Goal: Information Seeking & Learning: Learn about a topic

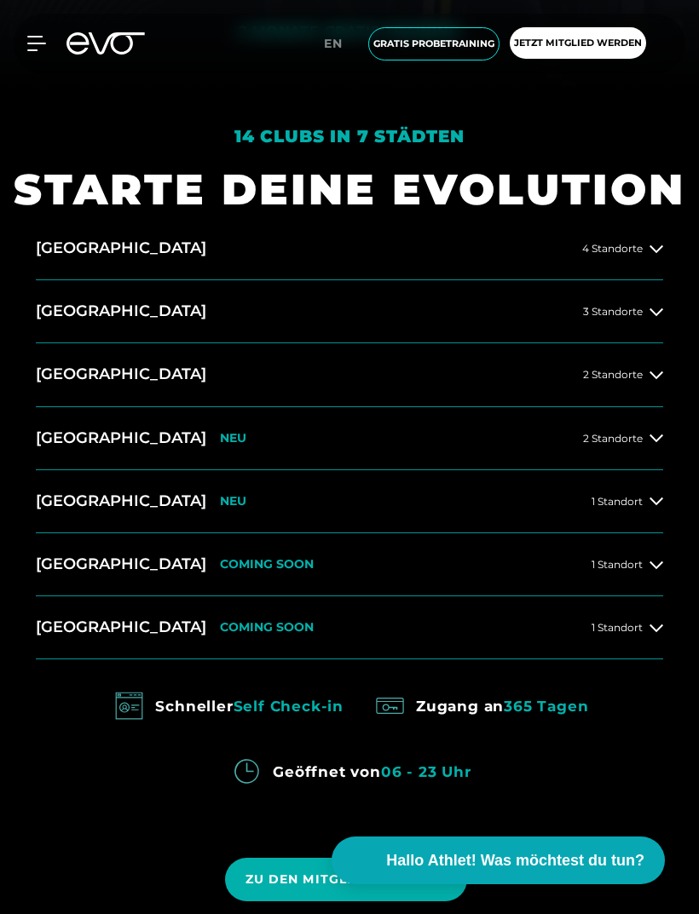
scroll to position [882, 0]
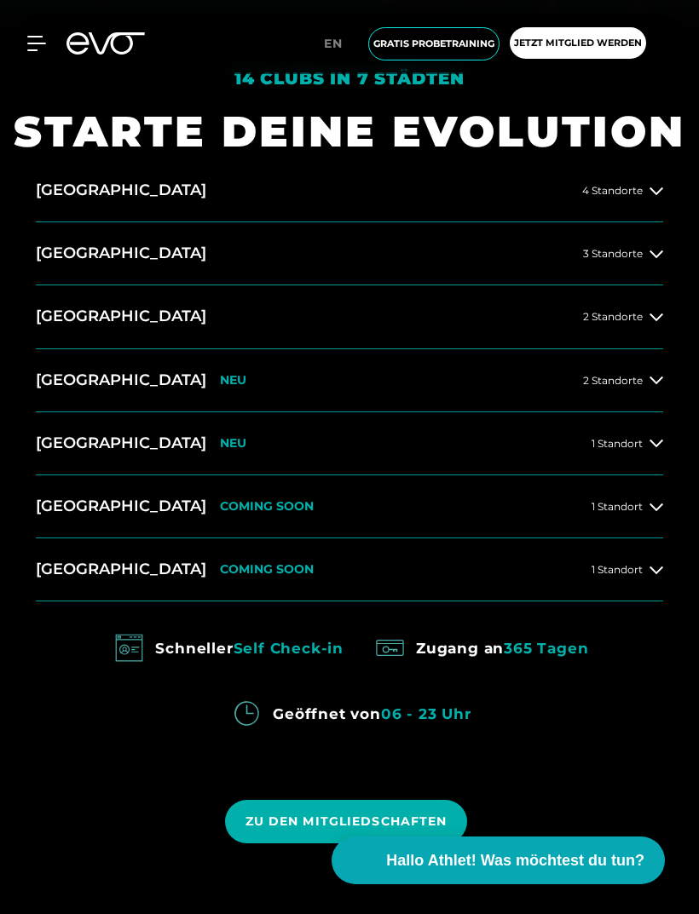
click at [662, 384] on icon at bounding box center [656, 381] width 14 height 8
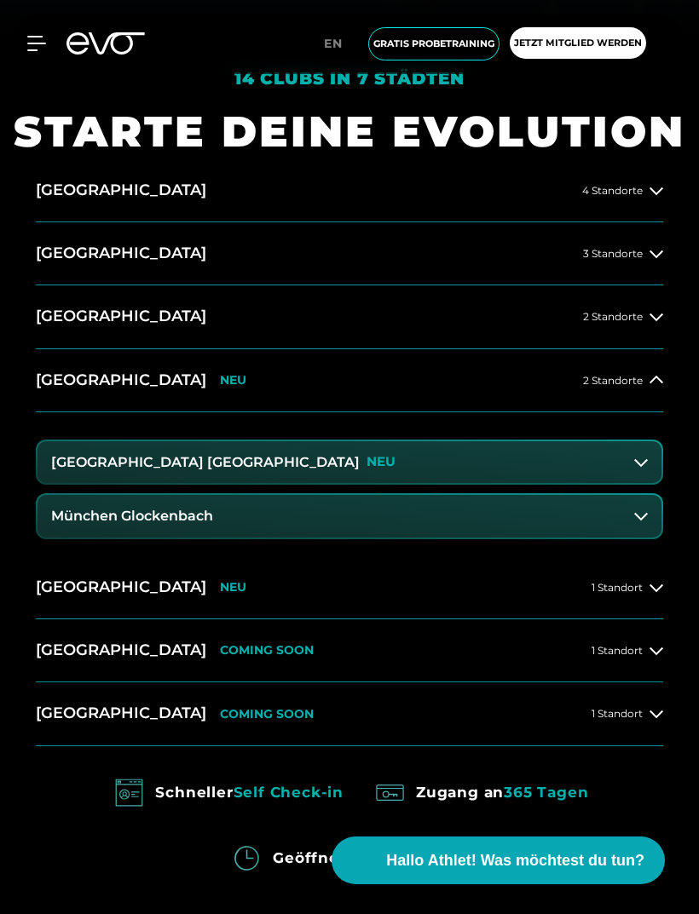
click at [639, 469] on icon at bounding box center [641, 463] width 14 height 14
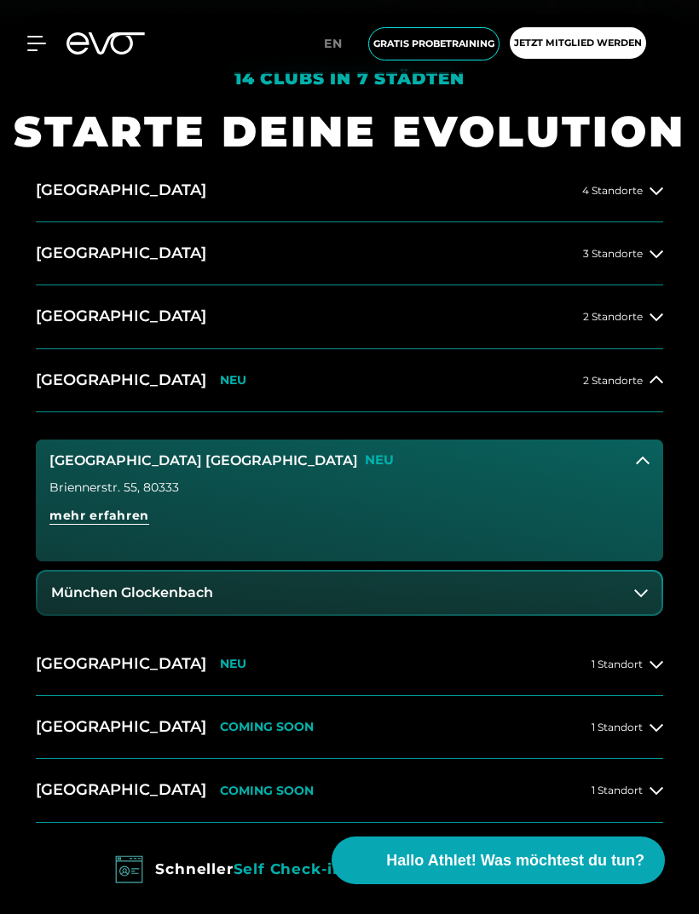
click at [122, 525] on span "mehr erfahren" at bounding box center [99, 516] width 100 height 18
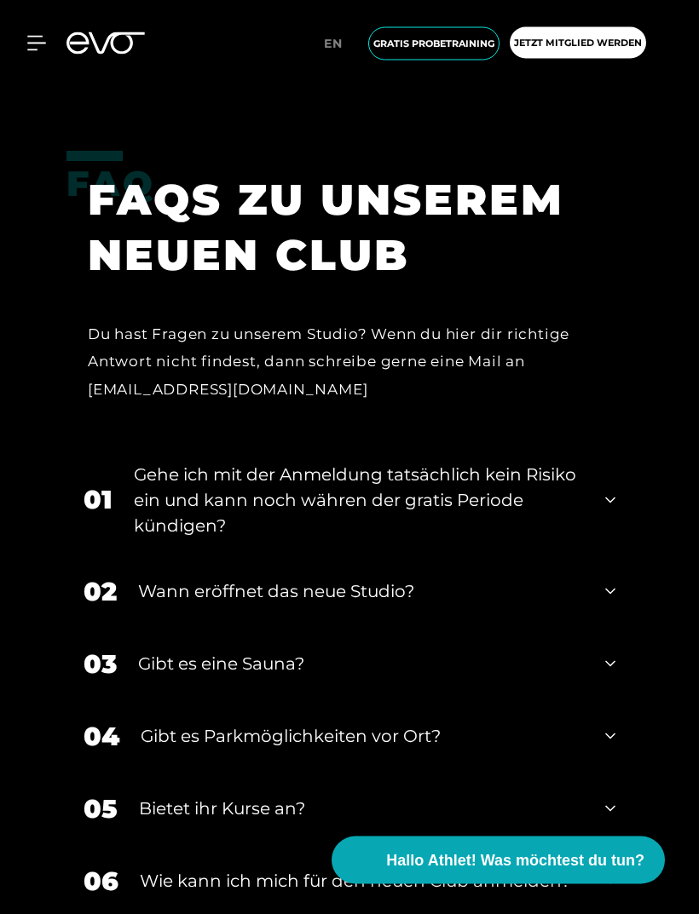
scroll to position [3957, 0]
click at [615, 545] on div "01 Gehe ich mit der Anmeldung tatsächlich kein Risiko ein und kann noch währen …" at bounding box center [349, 500] width 566 height 111
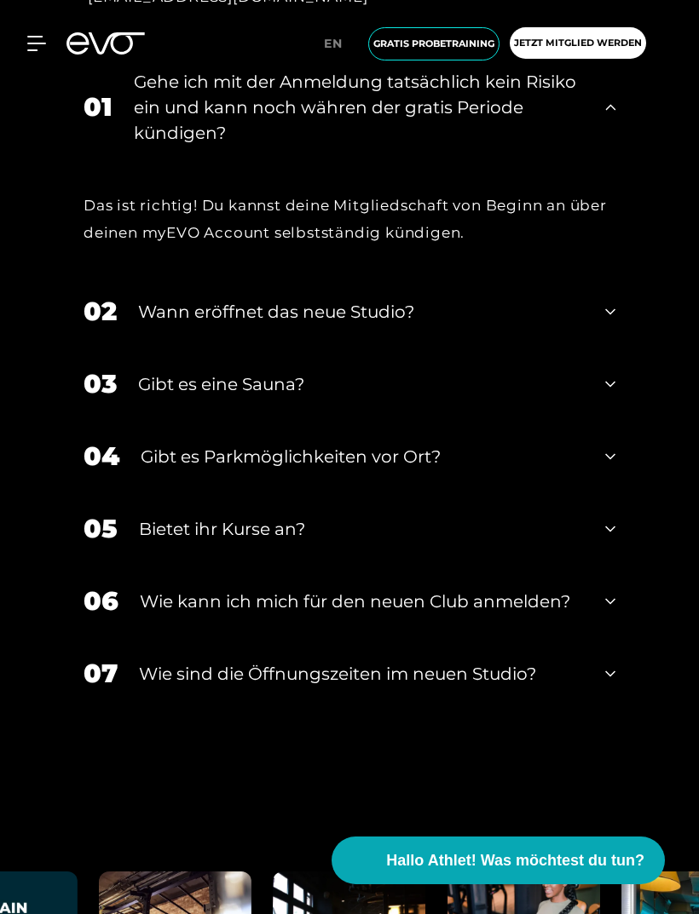
scroll to position [4371, 0]
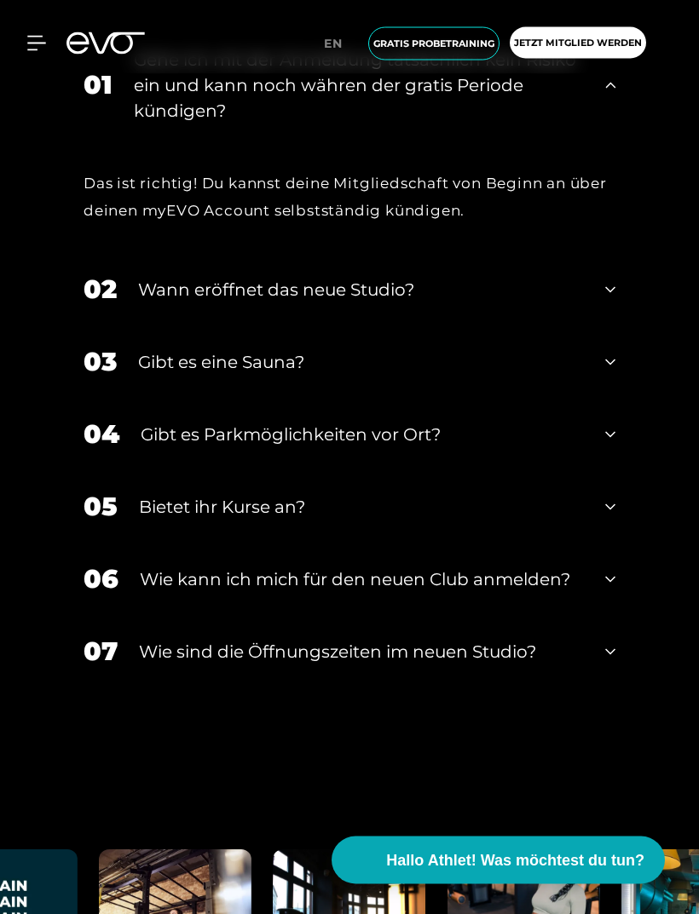
click at [615, 326] on div "02 Wann eröffnet das neue Studio?" at bounding box center [349, 290] width 566 height 72
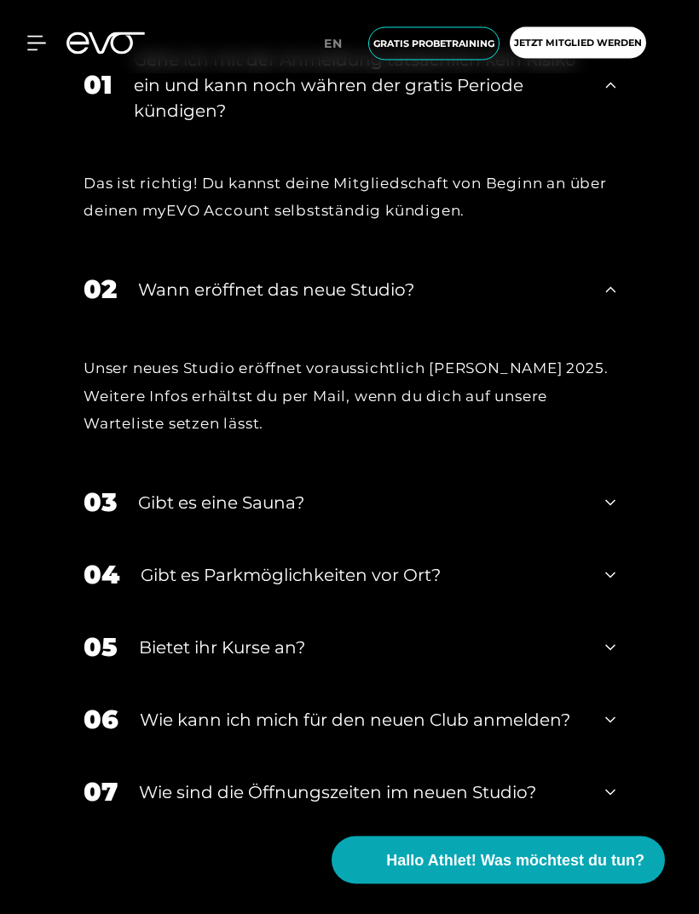
scroll to position [4372, 0]
click at [611, 513] on icon at bounding box center [610, 502] width 10 height 20
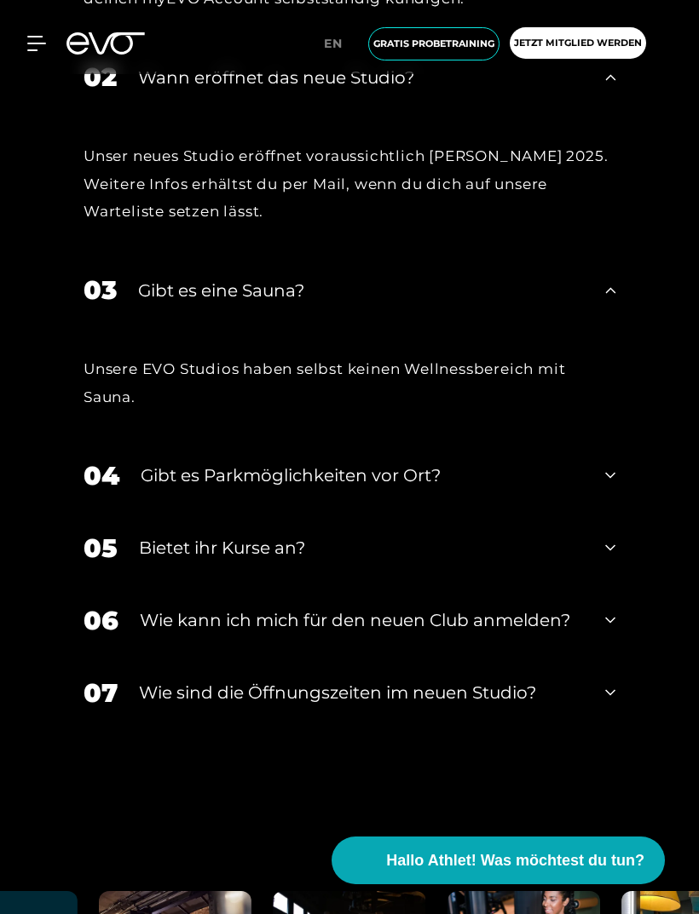
scroll to position [4604, 0]
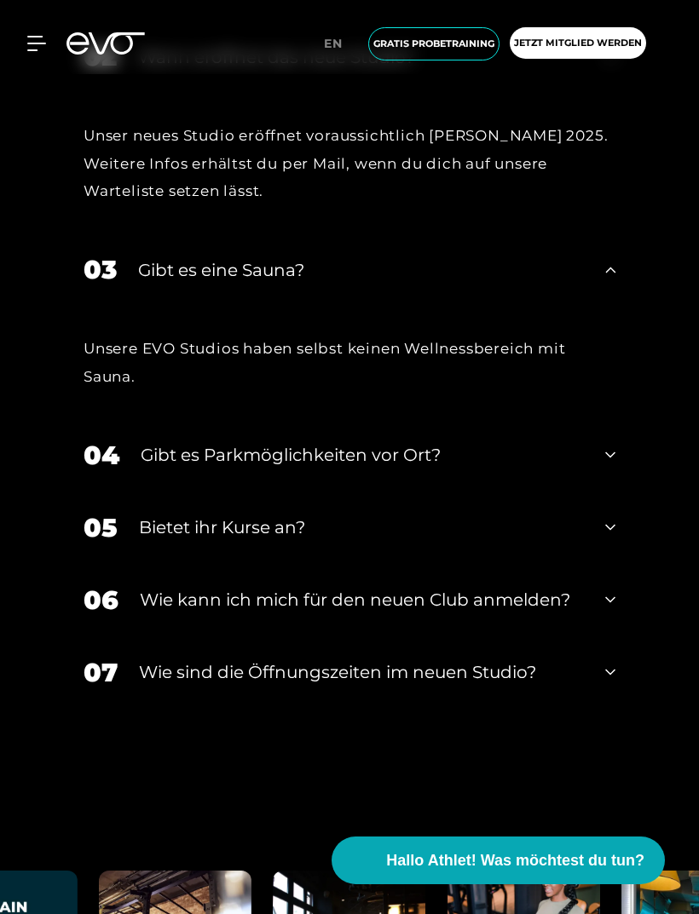
click at [603, 492] on div "04 Gibt es Parkmöglichkeiten vor Ort?" at bounding box center [349, 455] width 566 height 72
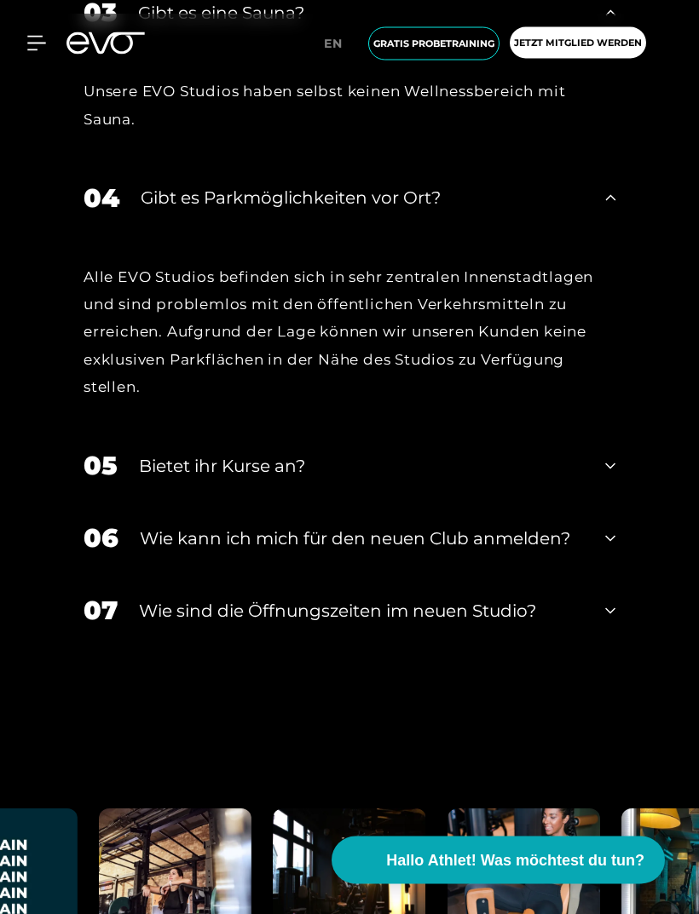
click at [618, 503] on div "05 Bietet ihr [DEMOGRAPHIC_DATA]?" at bounding box center [349, 466] width 566 height 72
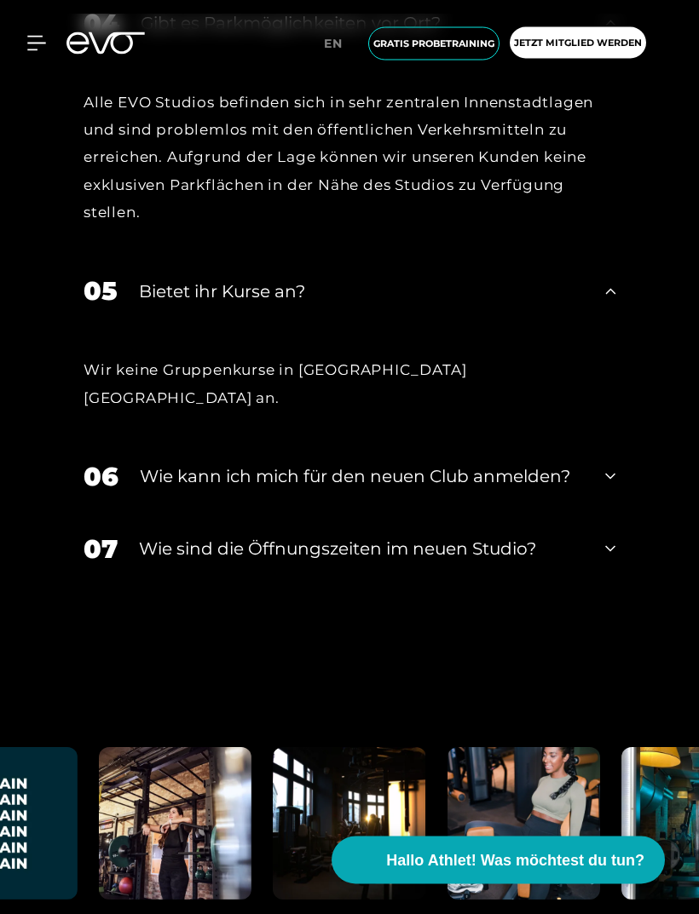
click at [613, 487] on icon at bounding box center [610, 477] width 10 height 20
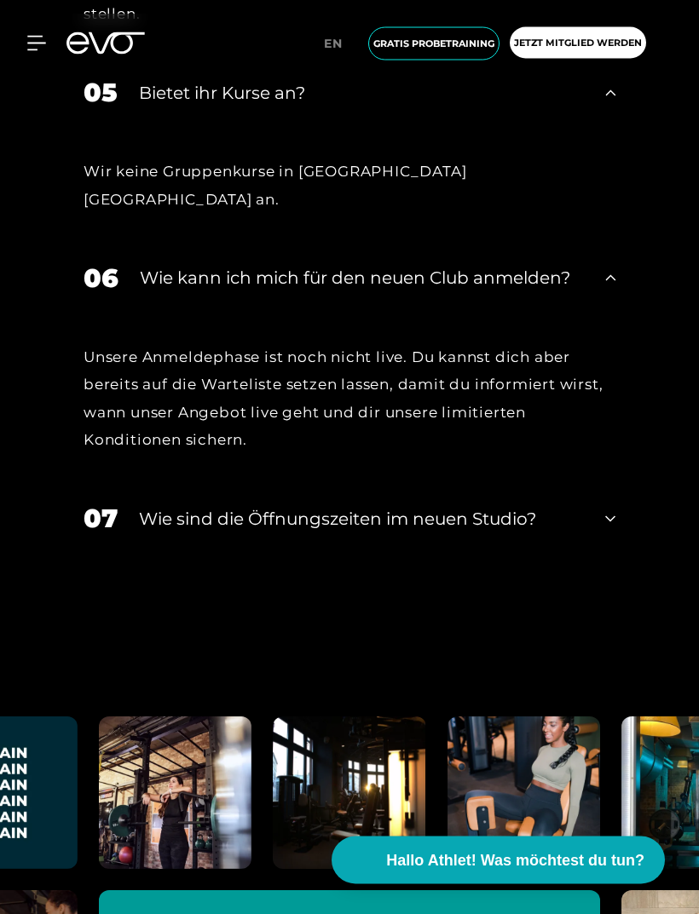
scroll to position [5262, 0]
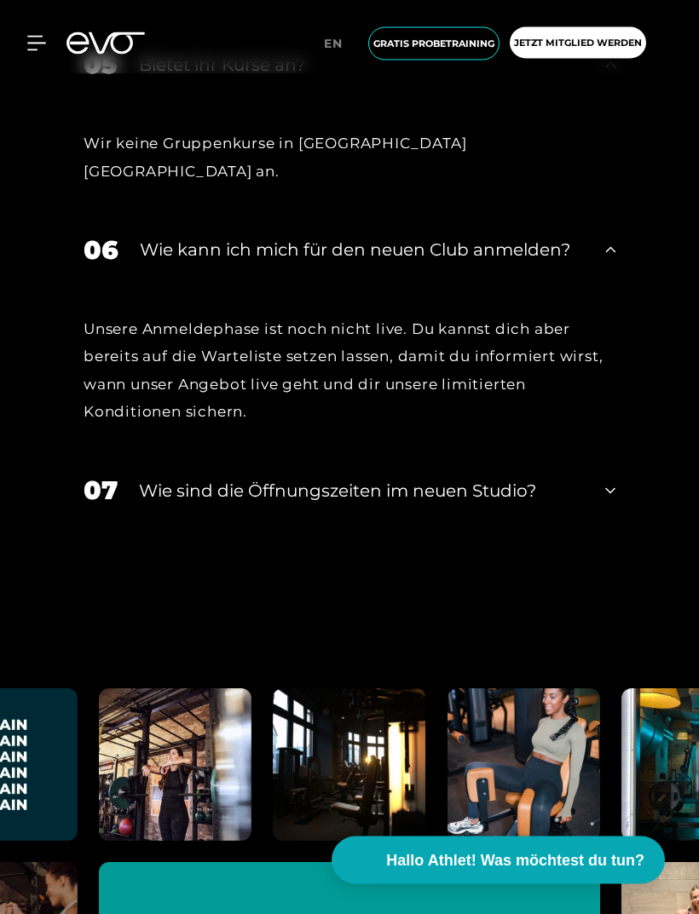
click at [610, 502] on icon at bounding box center [610, 491] width 10 height 20
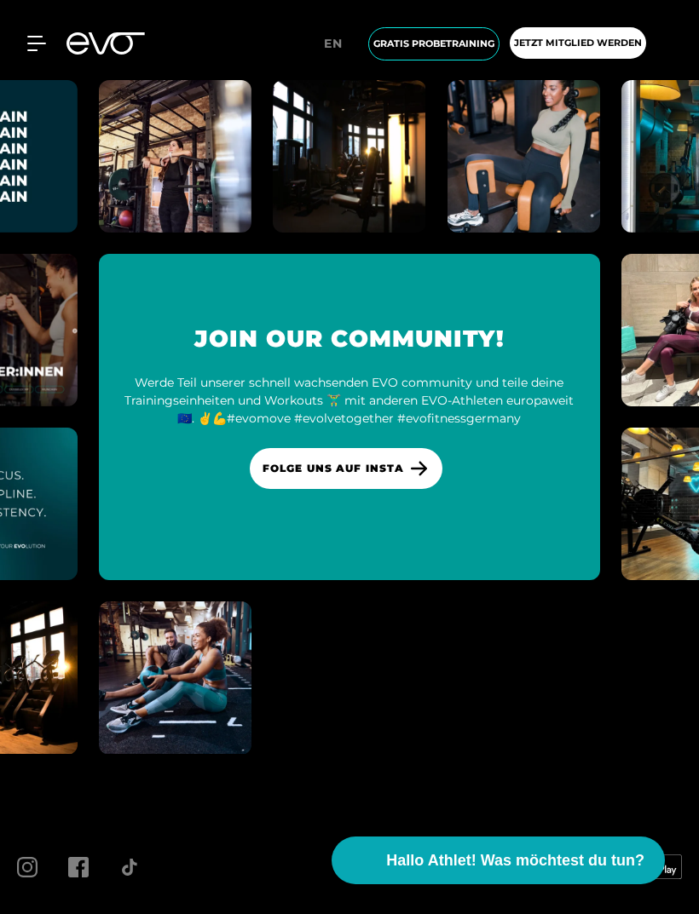
scroll to position [6049, 0]
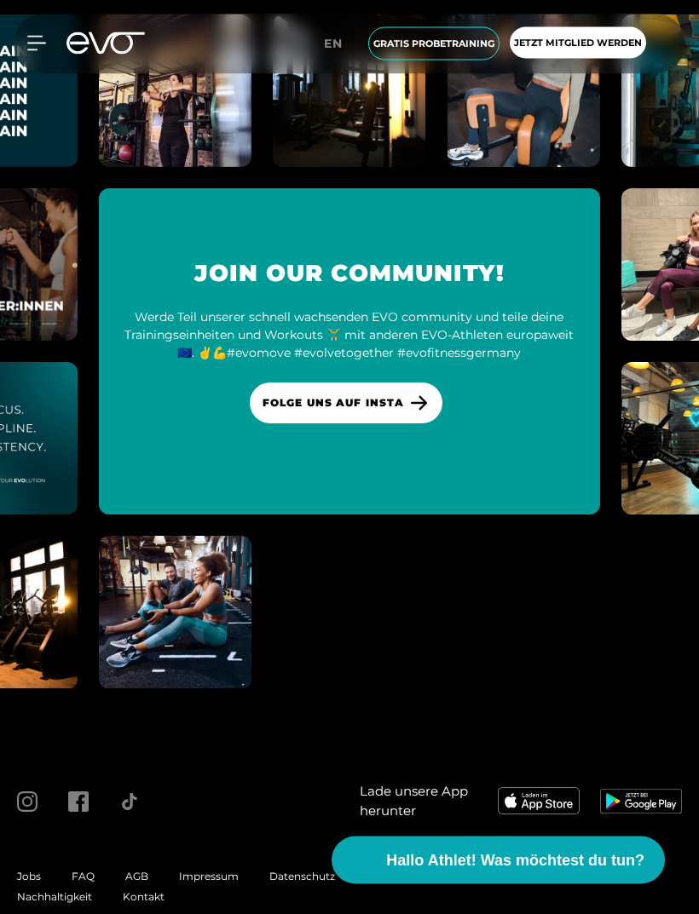
click at [80, 883] on span "FAQ" at bounding box center [83, 877] width 23 height 13
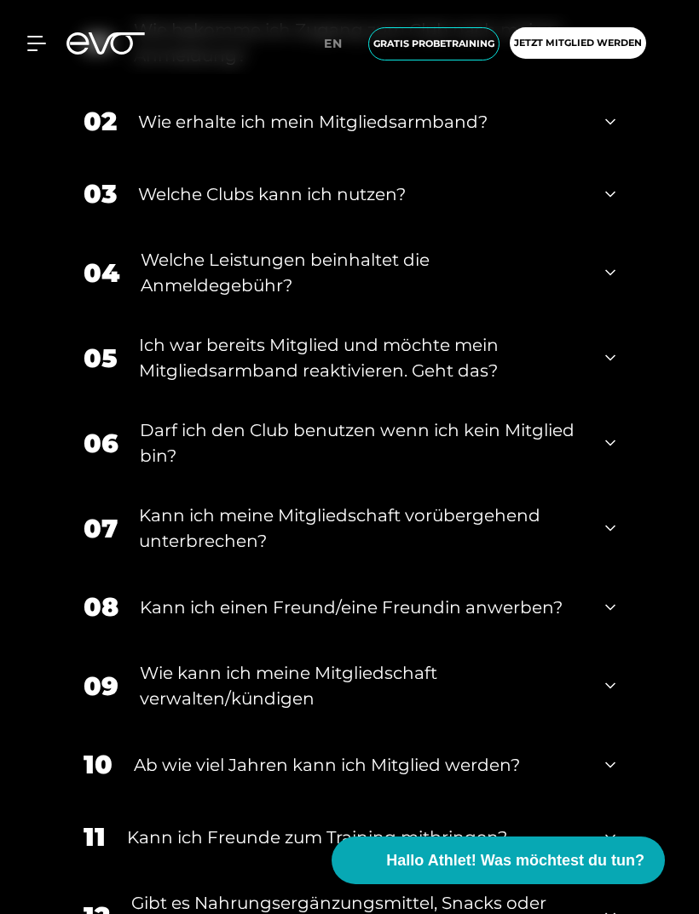
scroll to position [972, 0]
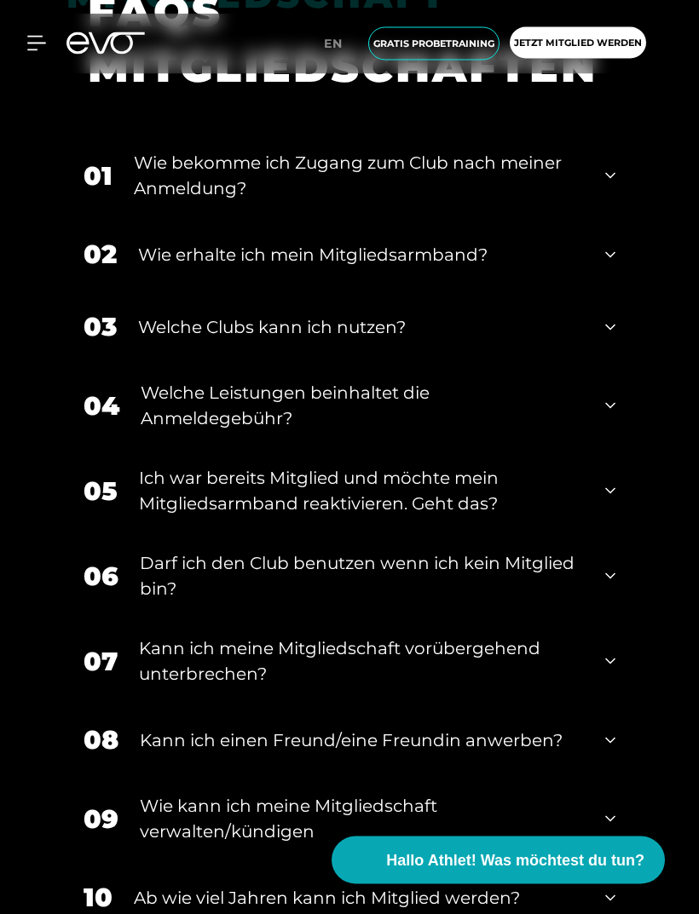
click at [617, 449] on div "04 Welche Leistungen beinhaltet die Anmeldegebühr?" at bounding box center [349, 406] width 566 height 85
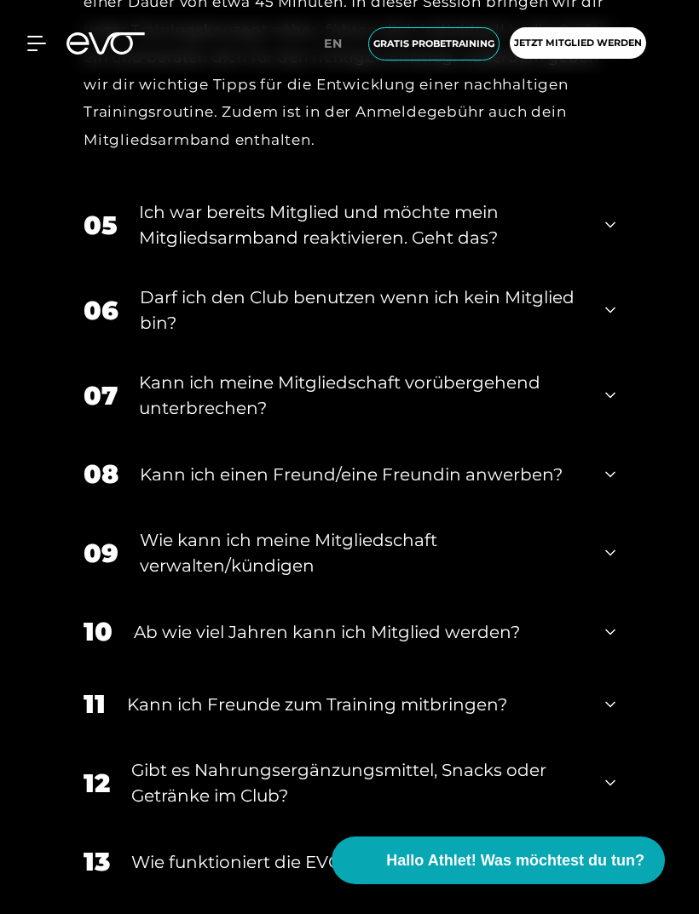
scroll to position [1505, 0]
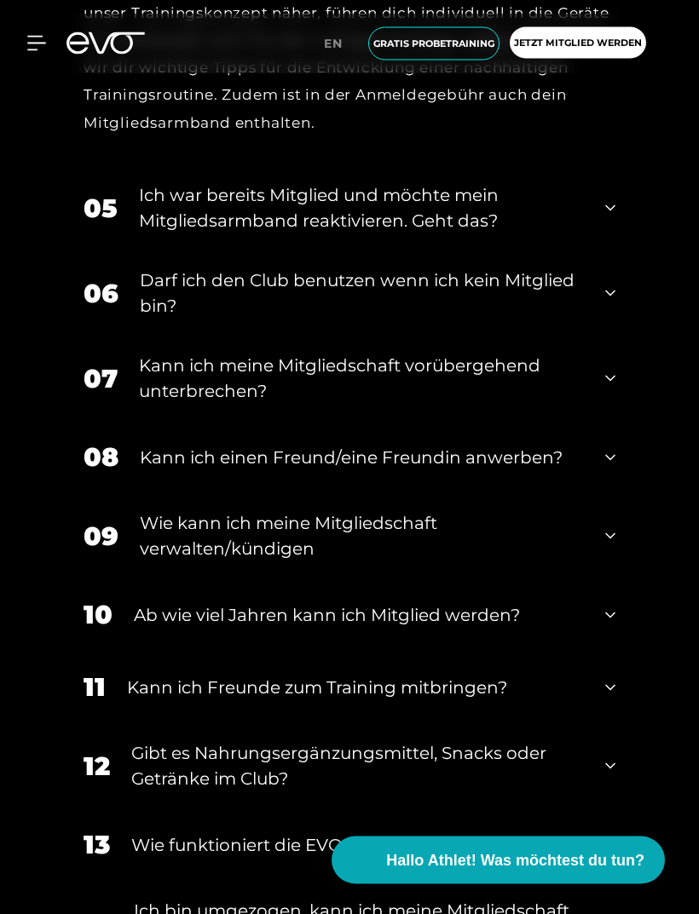
click at [600, 336] on div "06 Darf ich den Club benutzen wenn ich kein Mitglied bin?" at bounding box center [349, 293] width 566 height 85
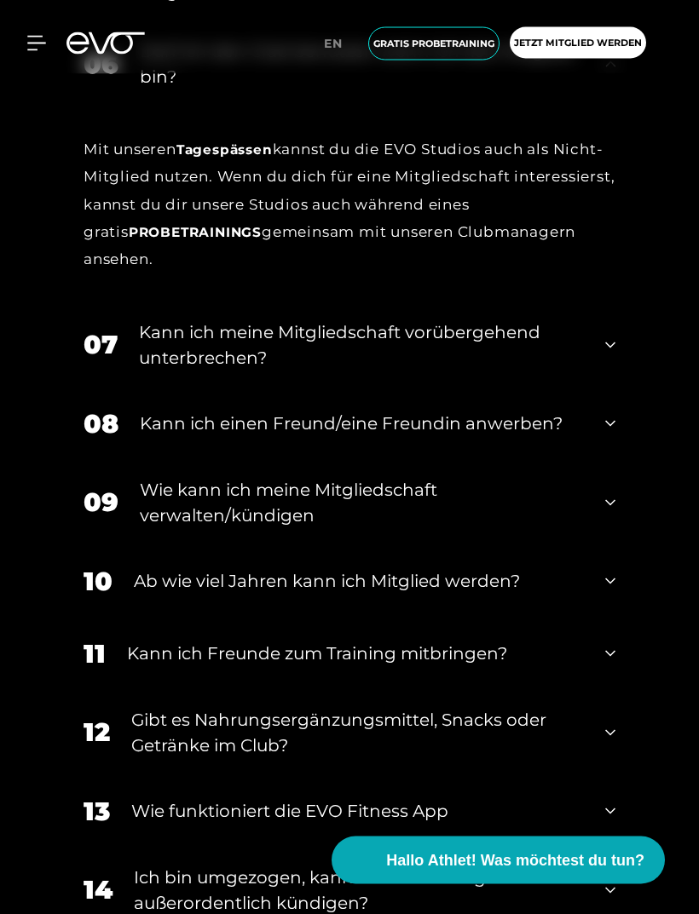
scroll to position [1748, 0]
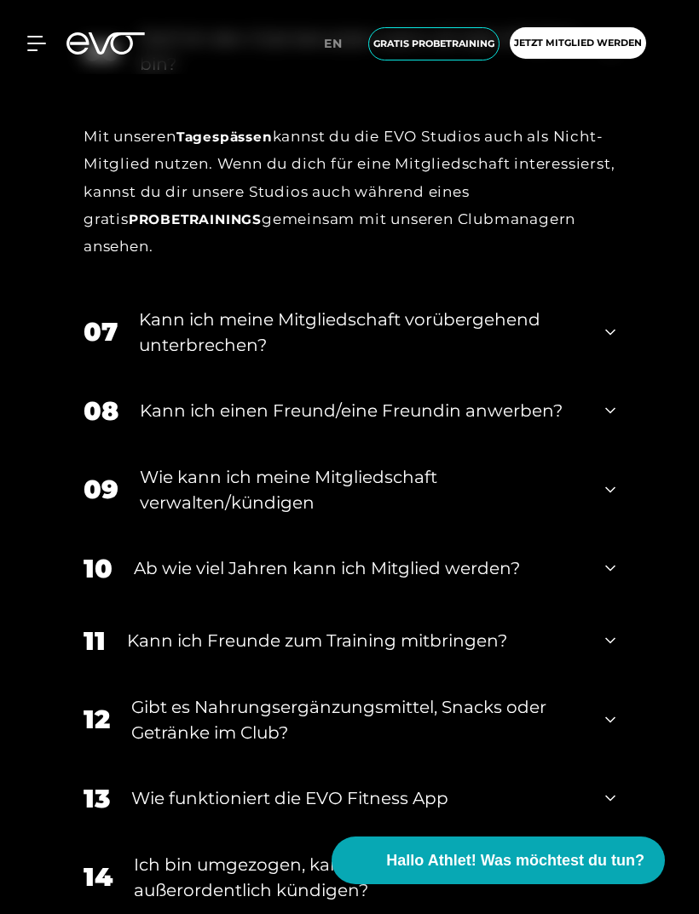
click at [618, 532] on div "09 Wie kann ich meine Mitgliedschaft verwalten/kündigen" at bounding box center [349, 489] width 566 height 85
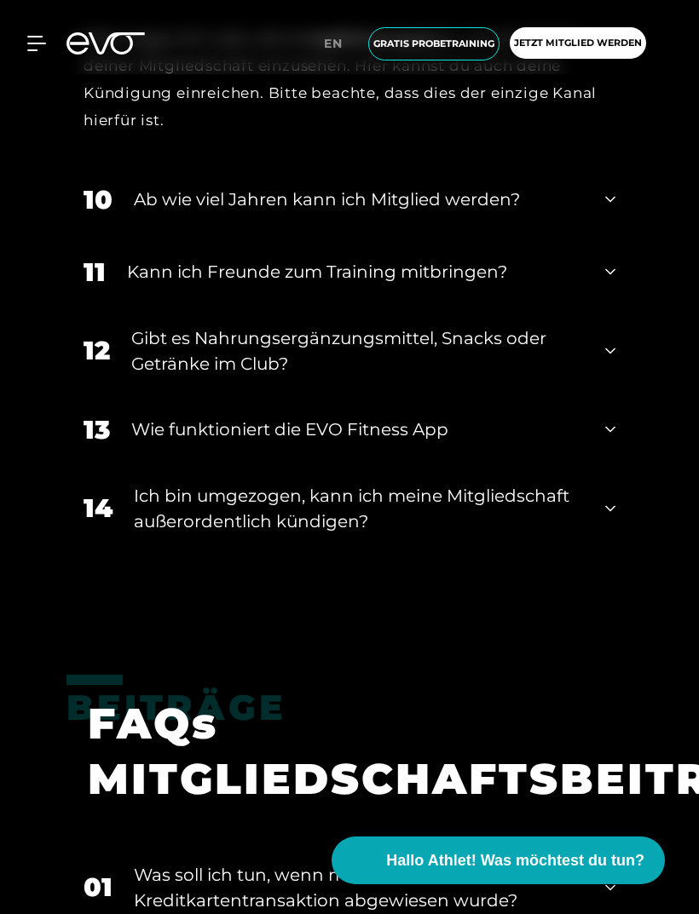
scroll to position [2249, 0]
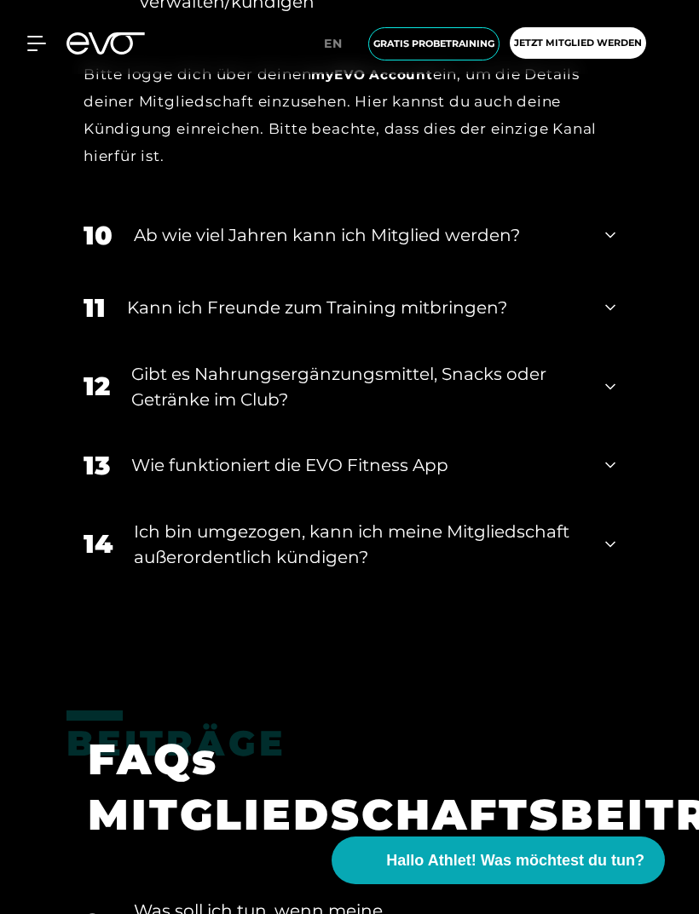
click at [619, 429] on div "12 Gibt es Nahrungsergänzungsmittel, Snacks oder Getränke im Club?" at bounding box center [349, 386] width 566 height 85
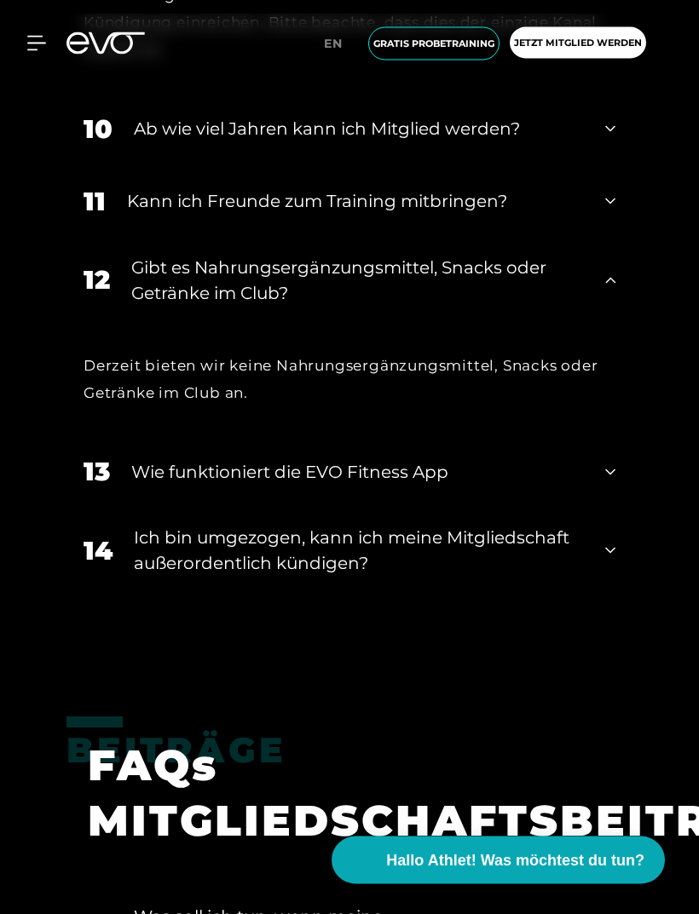
click at [620, 509] on div "13 Wie funktioniert die EVO Fitness App" at bounding box center [349, 472] width 566 height 72
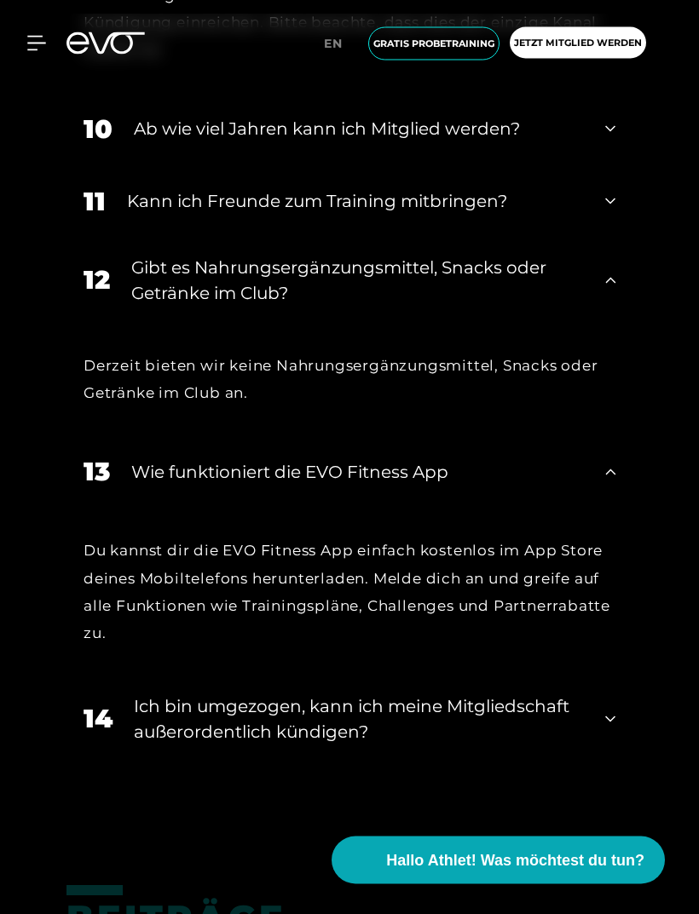
scroll to position [2355, 0]
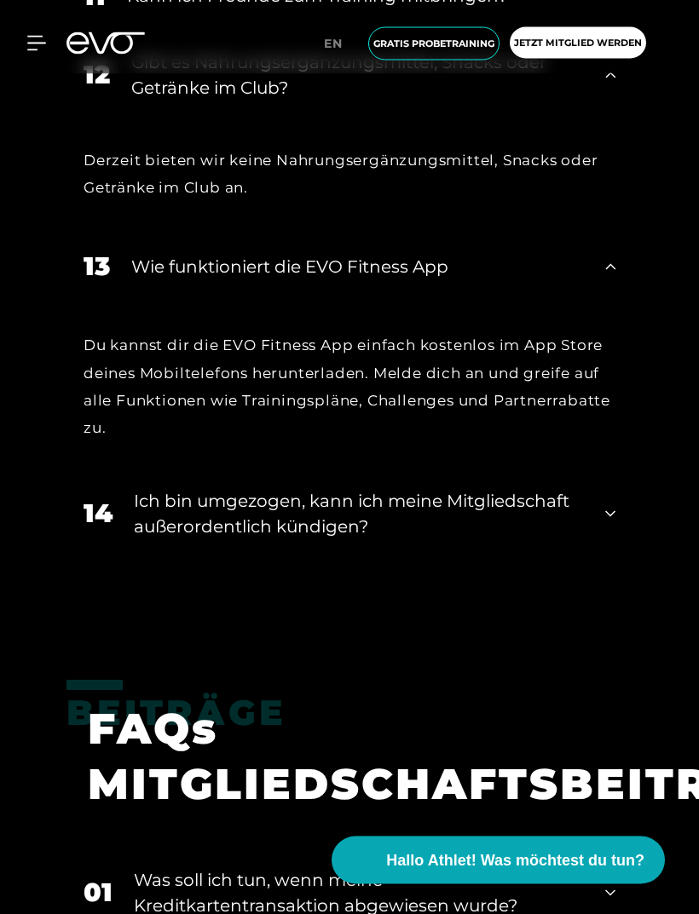
click at [603, 551] on div "14 Ich bin umgezogen, kann ich meine Mitgliedschaft außerordentlich kündigen?" at bounding box center [349, 514] width 566 height 85
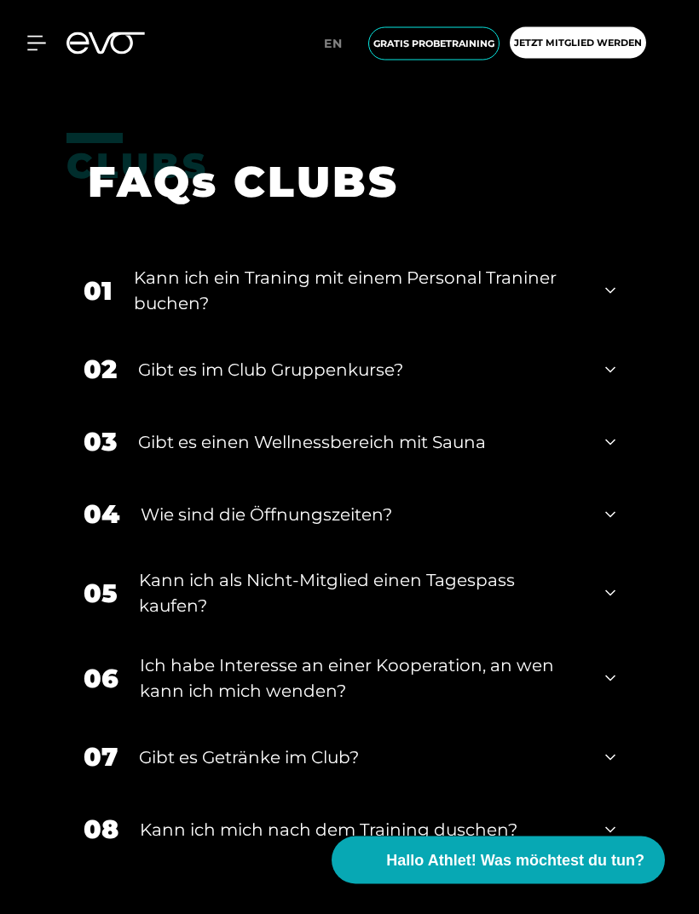
scroll to position [3997, 0]
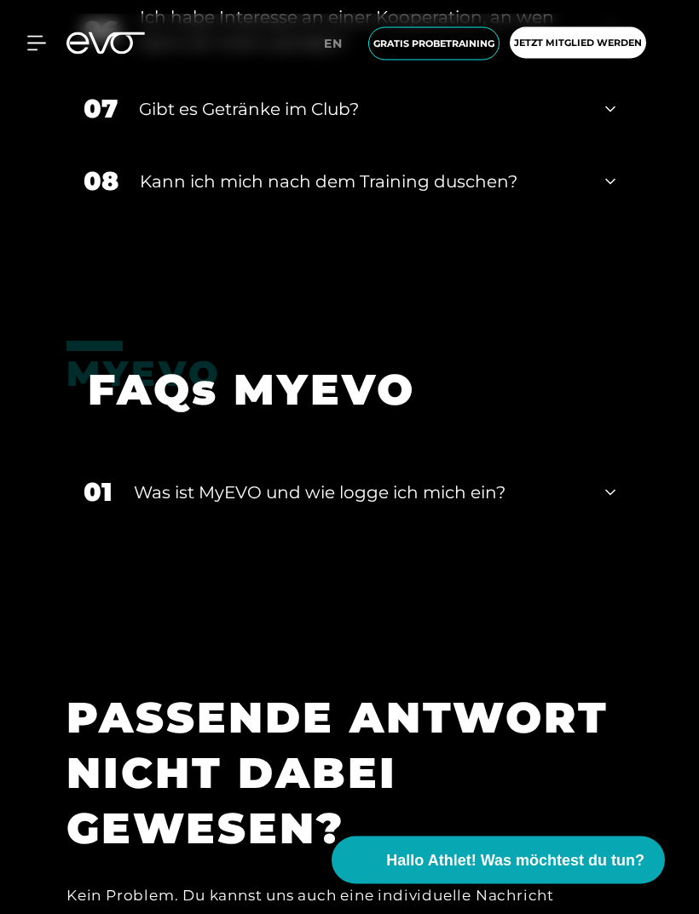
click at [608, 503] on icon at bounding box center [610, 493] width 10 height 20
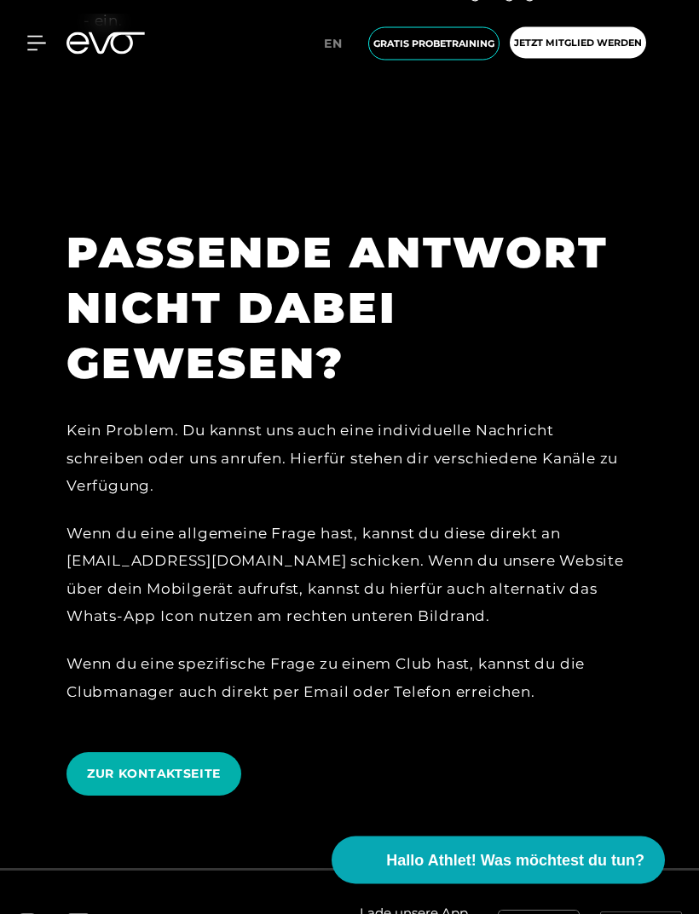
scroll to position [5624, 0]
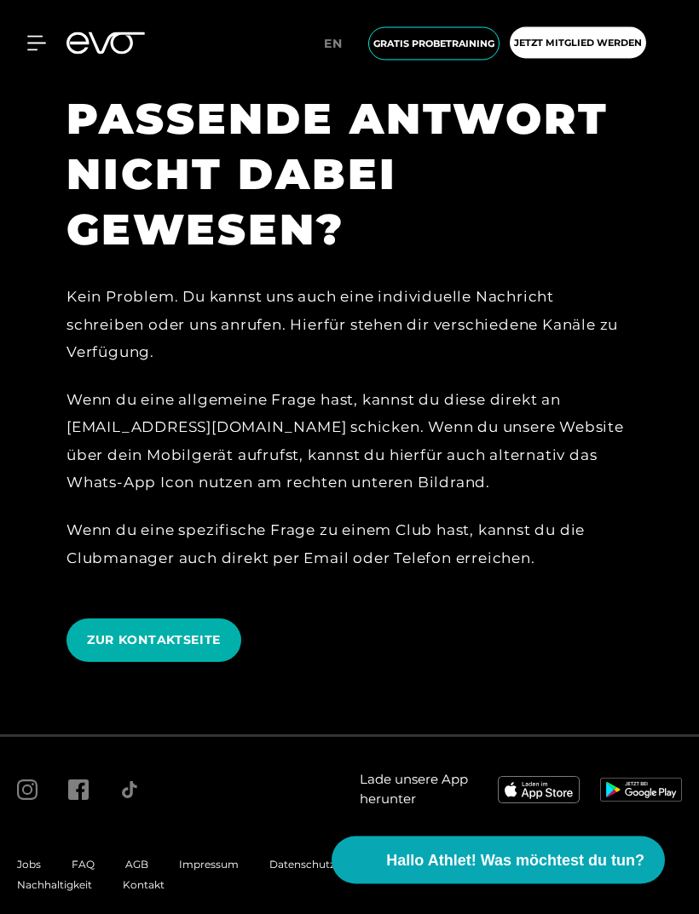
click at [91, 871] on span "FAQ" at bounding box center [83, 865] width 23 height 13
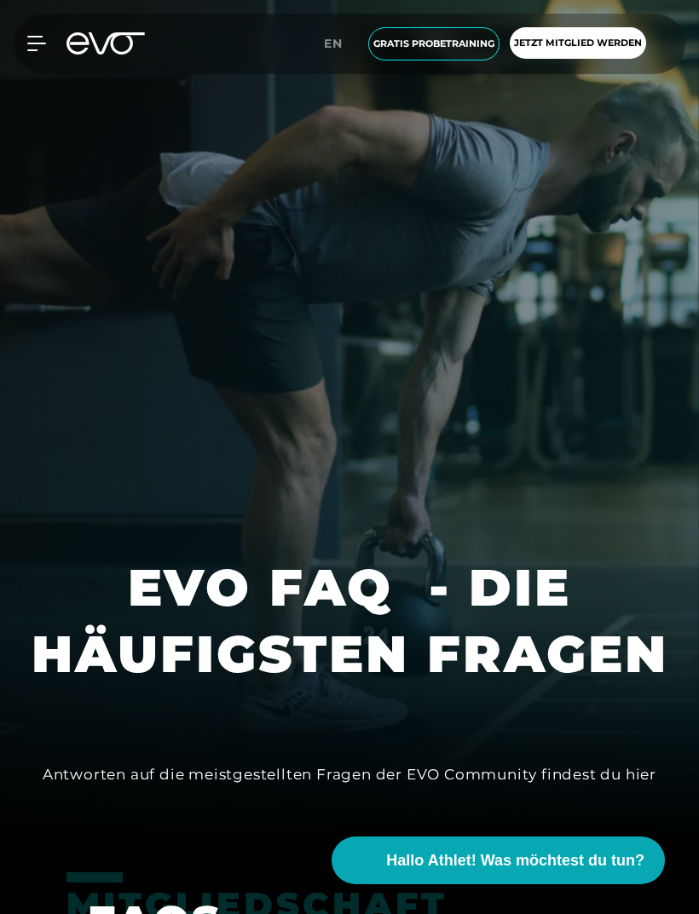
scroll to position [0, 0]
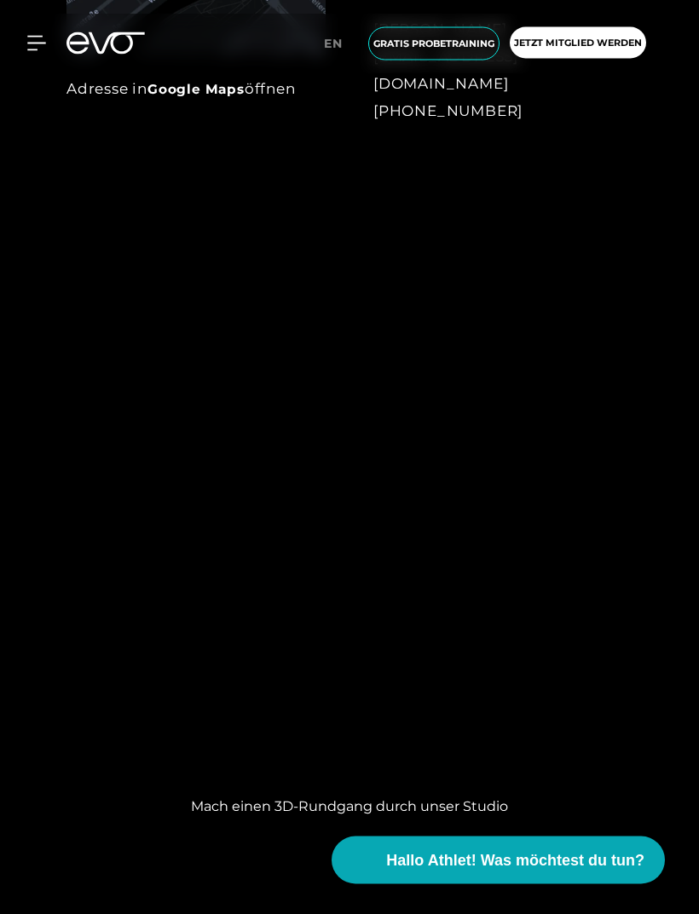
scroll to position [1445, 0]
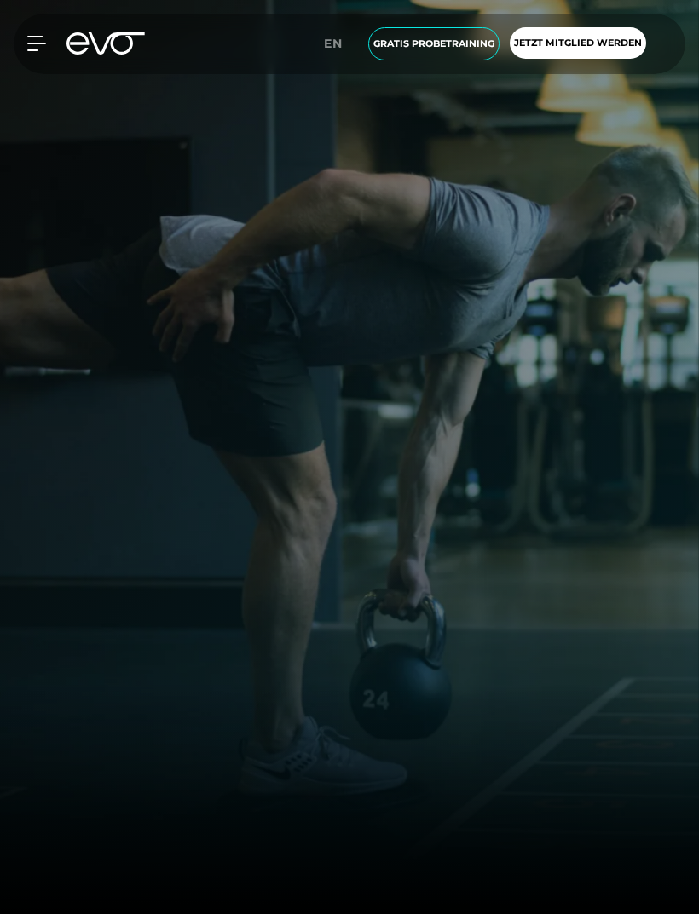
scroll to position [4016, 0]
